Goal: Use online tool/utility: Utilize a website feature to perform a specific function

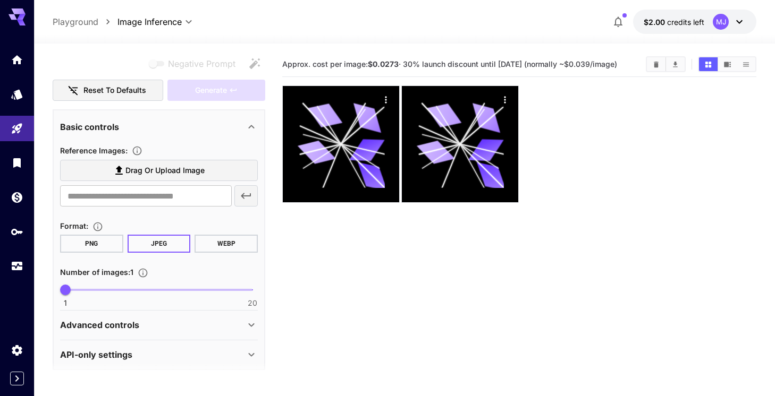
scroll to position [145, 0]
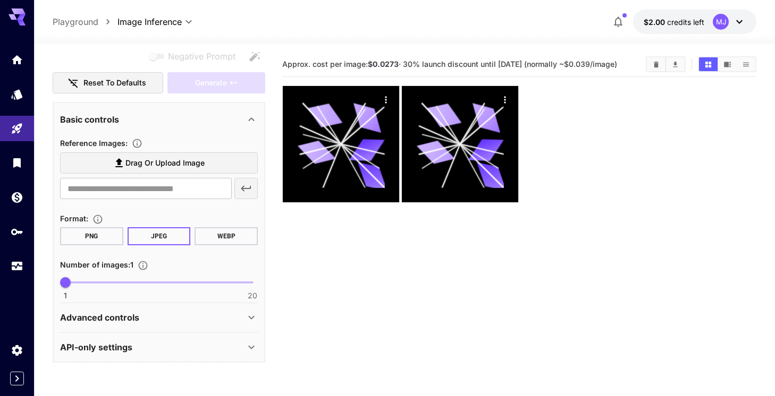
click at [216, 349] on div "API-only settings" at bounding box center [152, 347] width 185 height 13
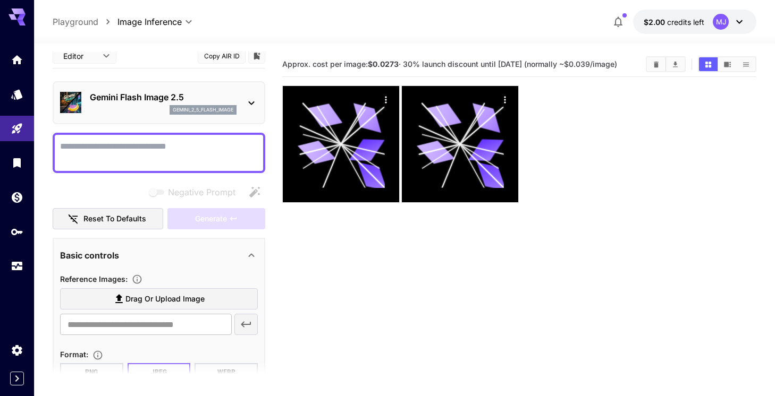
scroll to position [0, 0]
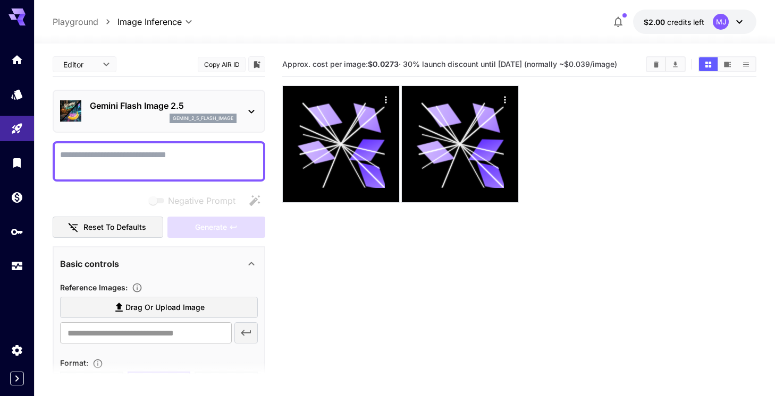
click at [169, 105] on p "Gemini Flash Image 2.5" at bounding box center [163, 105] width 147 height 13
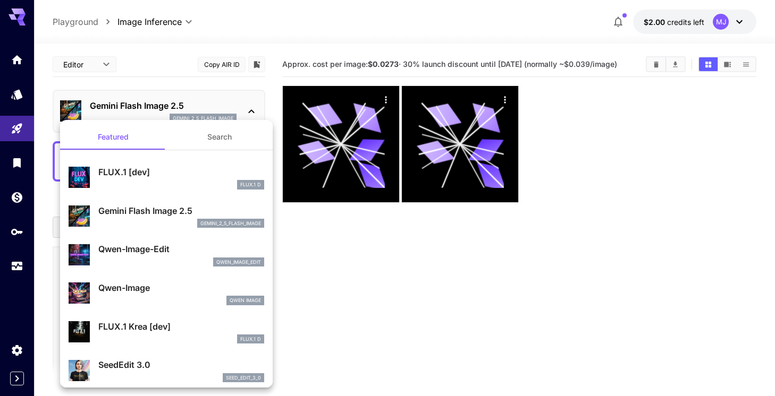
click at [176, 81] on div at bounding box center [387, 198] width 775 height 396
